Goal: Task Accomplishment & Management: Use online tool/utility

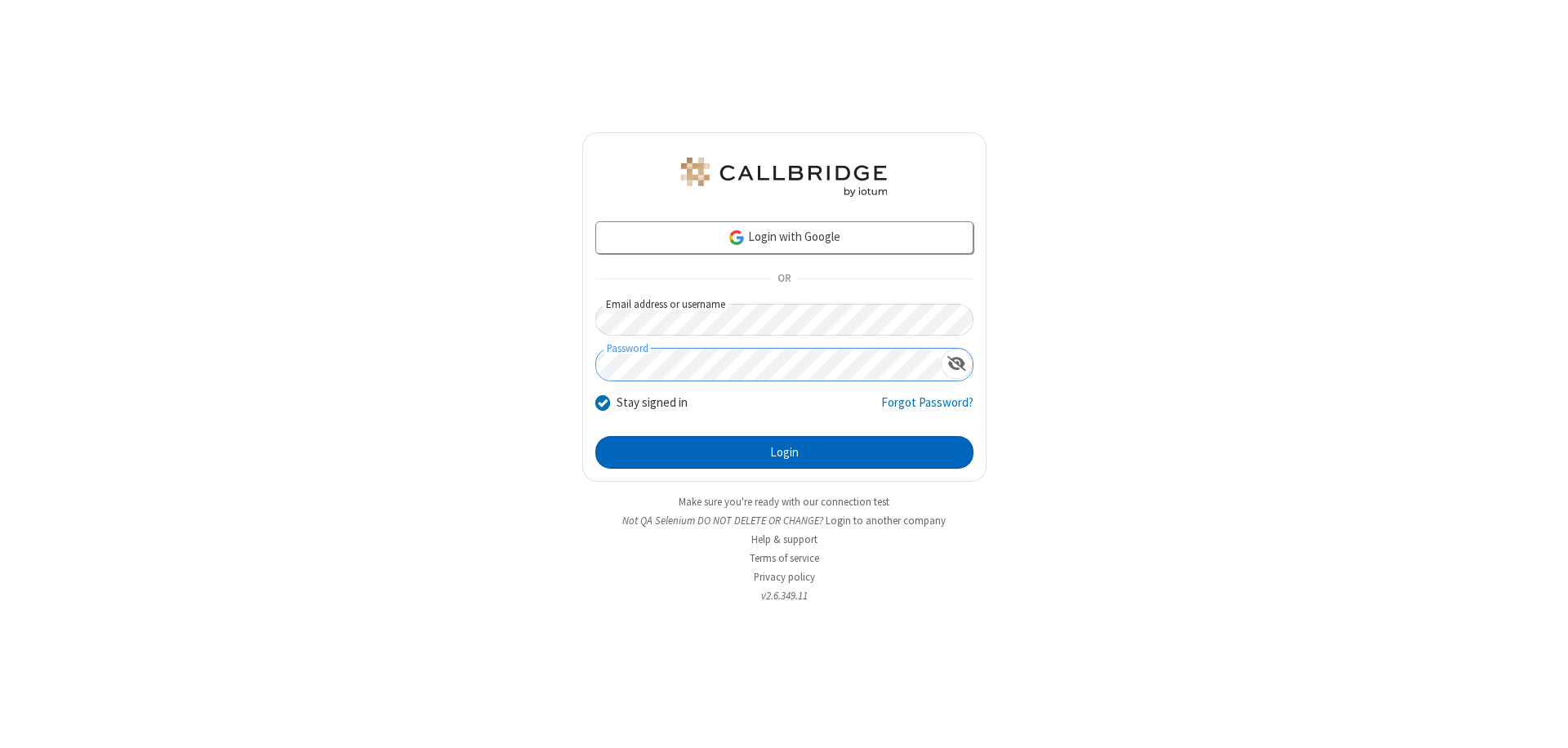
click at [784, 453] on button "Login" at bounding box center [784, 452] width 378 height 33
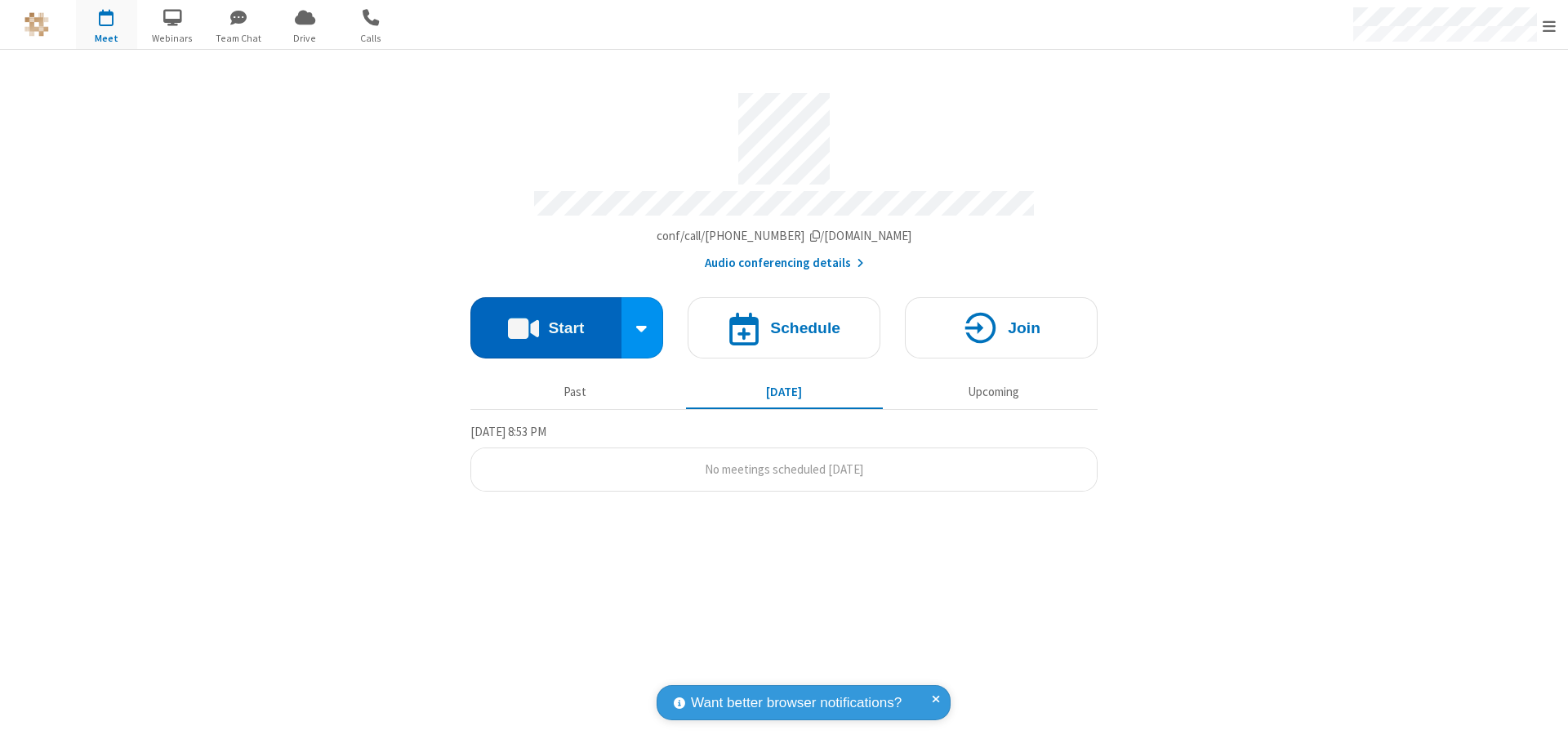
click at [545, 320] on button "Start" at bounding box center [546, 327] width 151 height 61
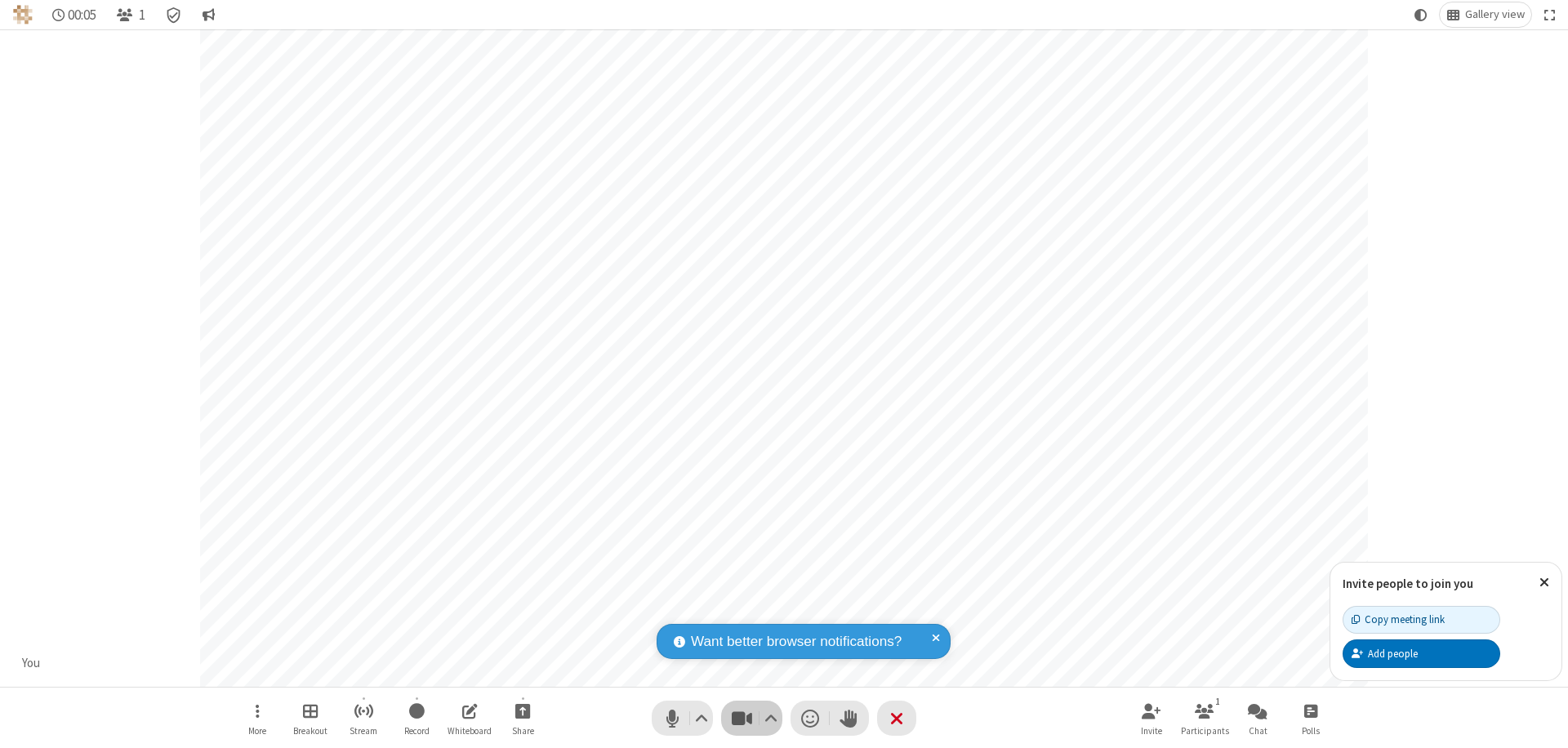
click at [741, 718] on span "Stop video (⌘+Shift+V)" at bounding box center [741, 718] width 25 height 24
click at [741, 718] on span "Start video (⌘+Shift+V)" at bounding box center [741, 718] width 25 height 24
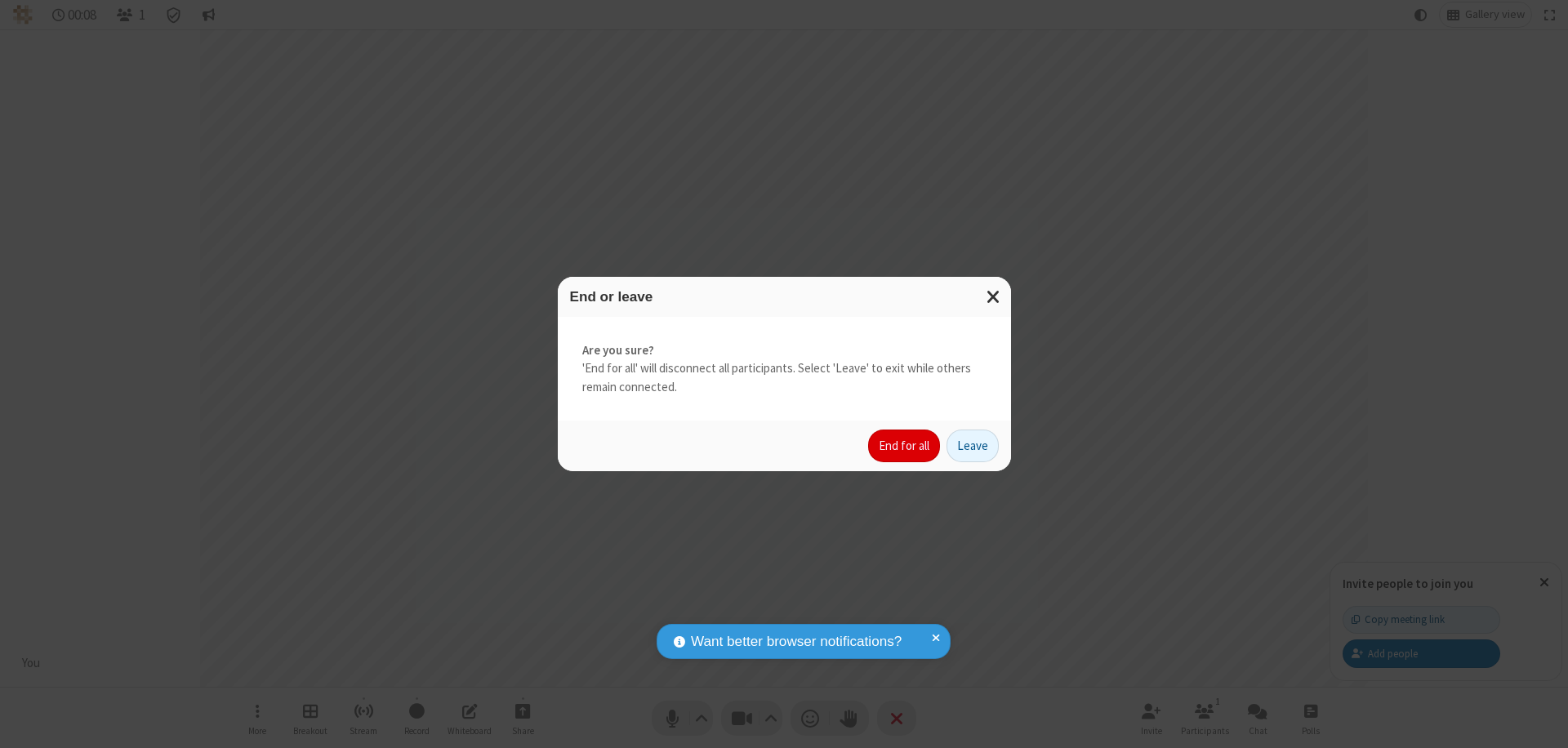
click at [905, 446] on button "End for all" at bounding box center [904, 446] width 72 height 33
